Goal: Navigation & Orientation: Find specific page/section

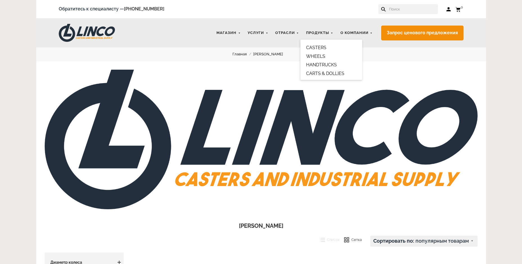
click at [317, 72] on link "CARTS & DOLLIES" at bounding box center [325, 73] width 38 height 5
click at [312, 49] on link "CASTERS" at bounding box center [316, 47] width 20 height 5
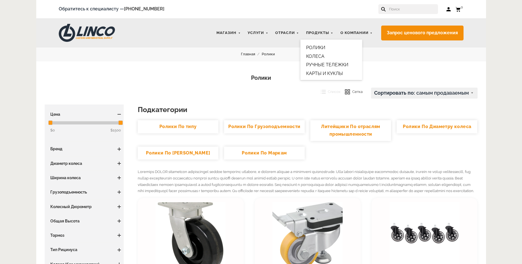
click at [313, 73] on link "КАРТЫ И КУКЛЫ" at bounding box center [324, 73] width 37 height 5
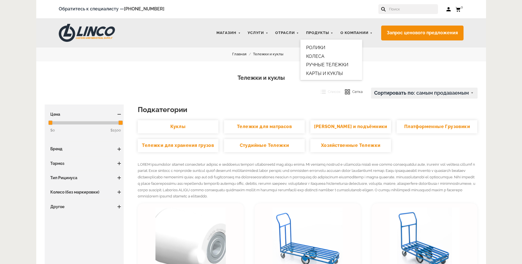
click at [313, 64] on link "РУЧНЫЕ ТЕЛЕЖКИ" at bounding box center [327, 64] width 42 height 5
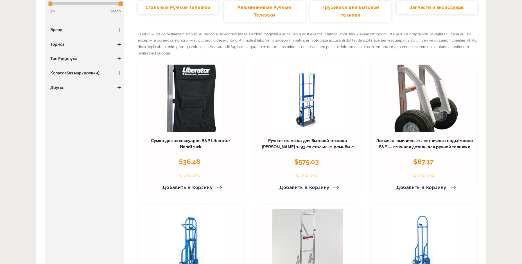
scroll to position [140, 0]
